Goal: Download file/media

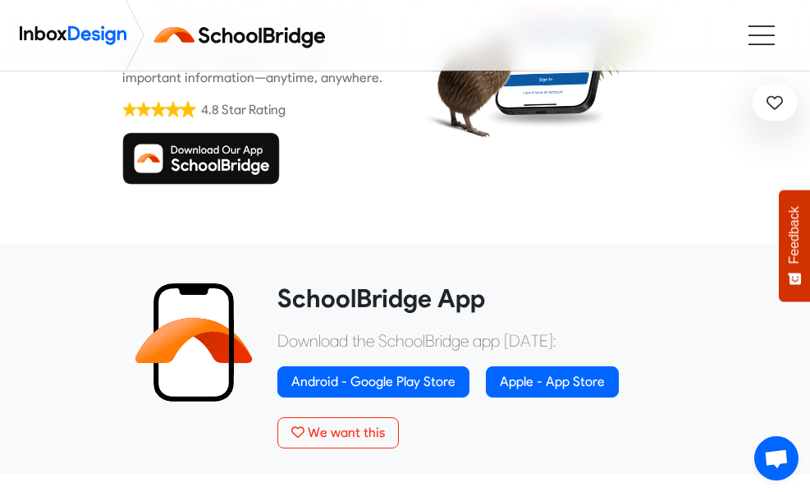
scroll to position [223, 0]
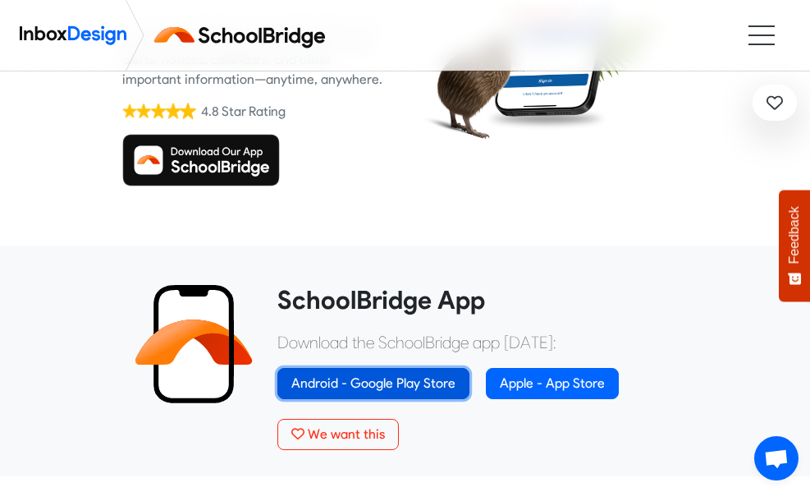
click at [415, 385] on link "Android - Google Play Store" at bounding box center [374, 383] width 192 height 31
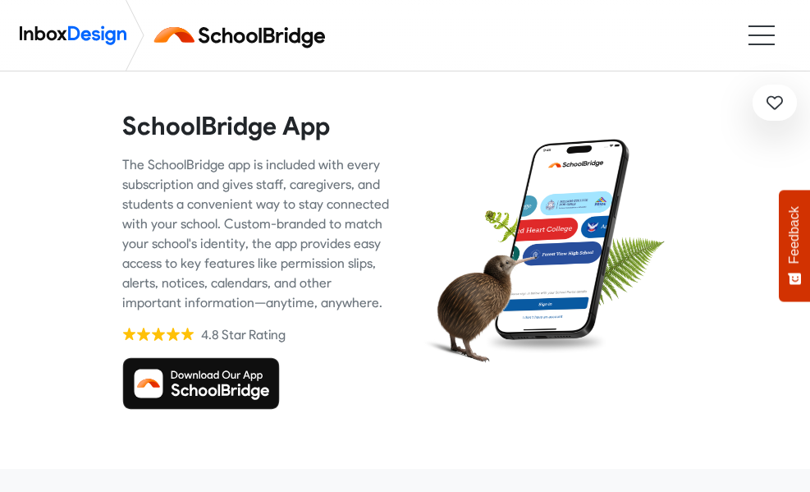
scroll to position [223, 0]
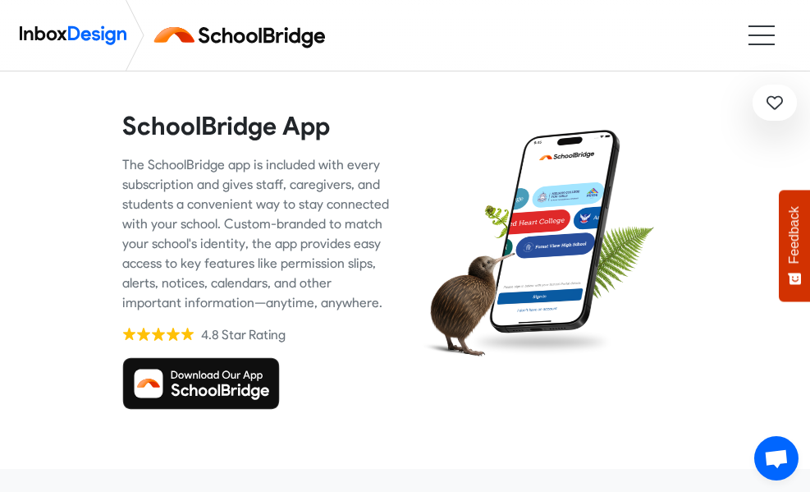
click at [154, 385] on img at bounding box center [201, 383] width 158 height 53
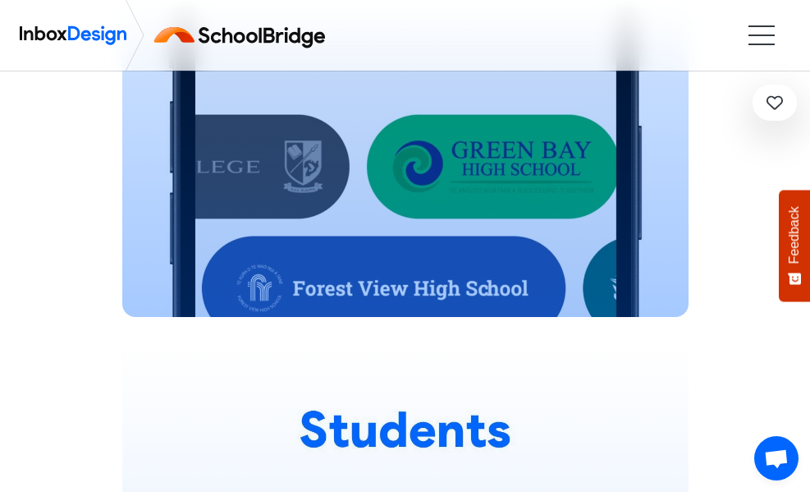
scroll to position [1505, 0]
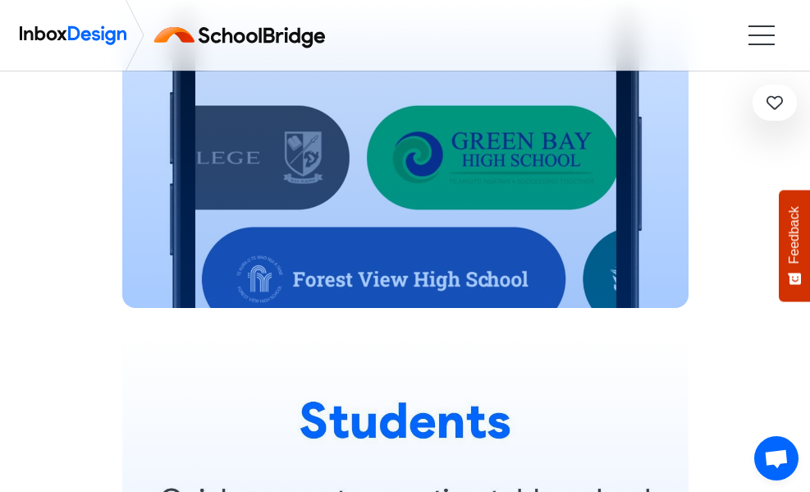
click at [757, 44] on li at bounding box center [762, 45] width 26 height 2
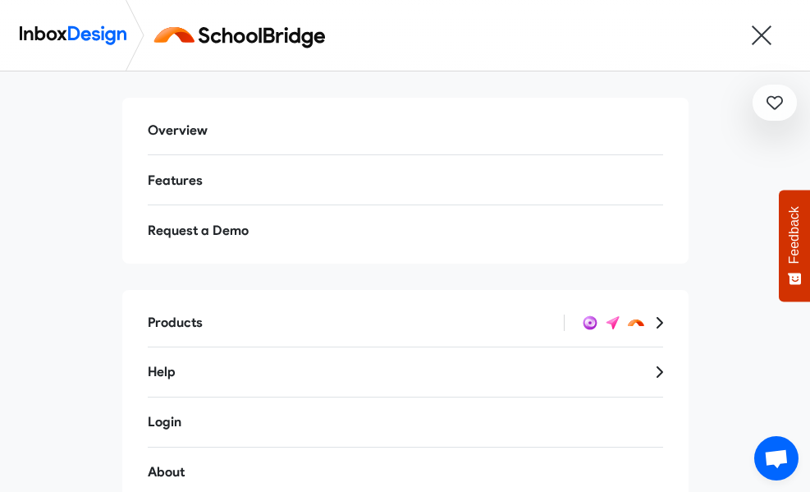
click at [164, 429] on link "Login" at bounding box center [406, 421] width 542 height 39
